Goal: Task Accomplishment & Management: Manage account settings

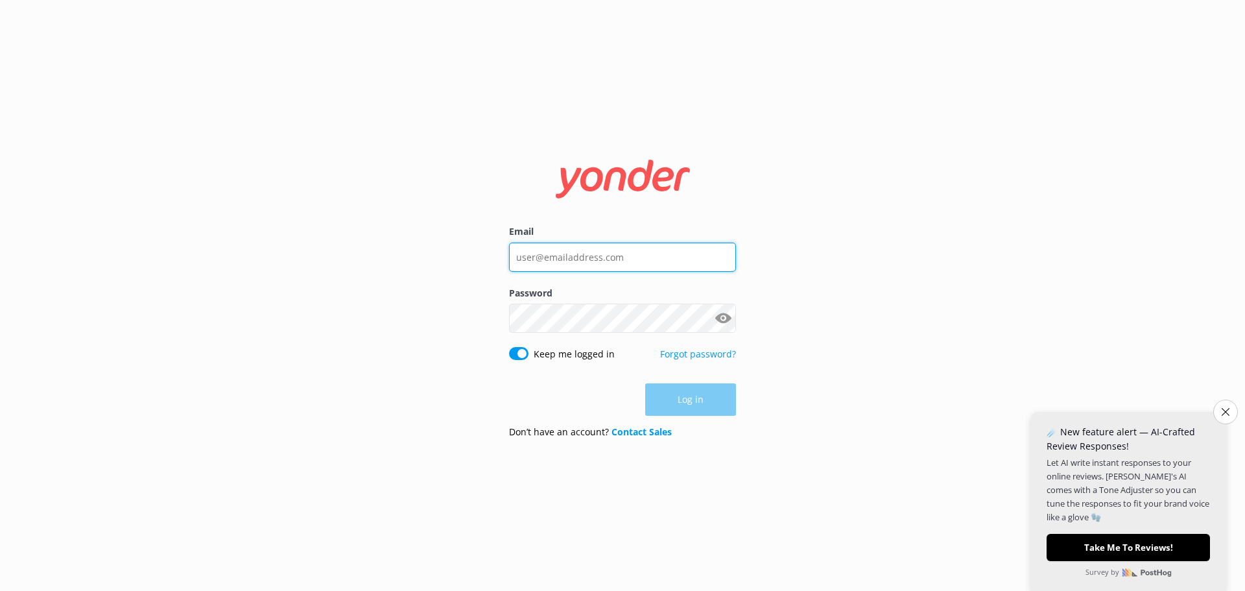
type input "piedmontskydiving@gmail.com"
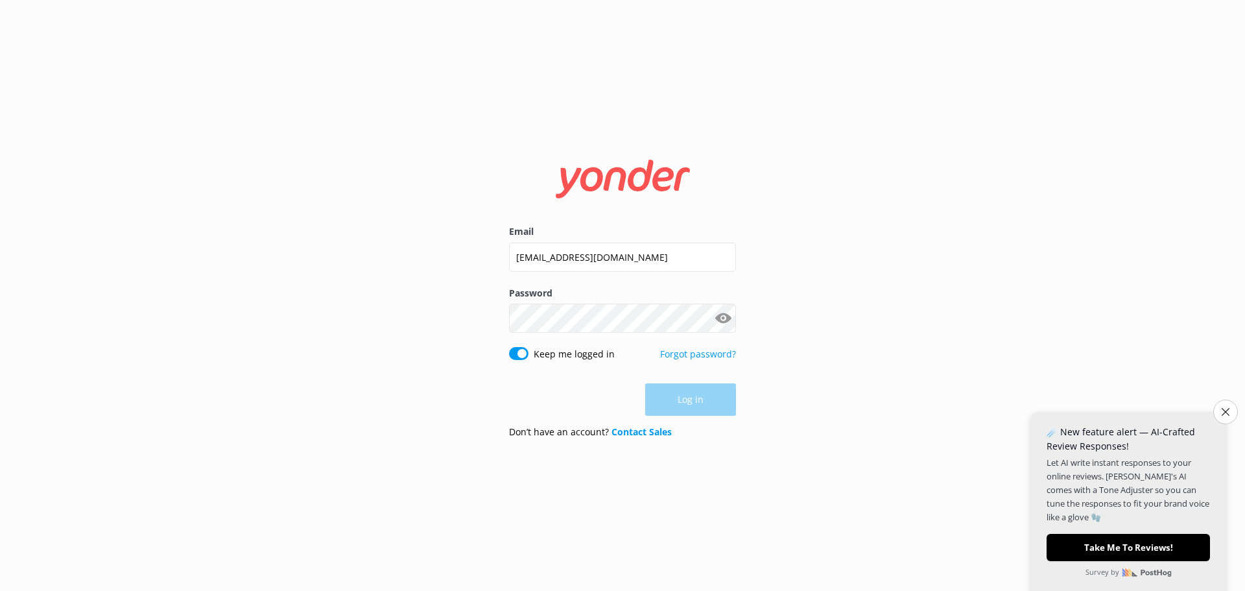
click at [684, 402] on div "Log in" at bounding box center [622, 399] width 227 height 32
click at [684, 402] on button "Log in" at bounding box center [690, 400] width 91 height 32
